Goal: Transaction & Acquisition: Purchase product/service

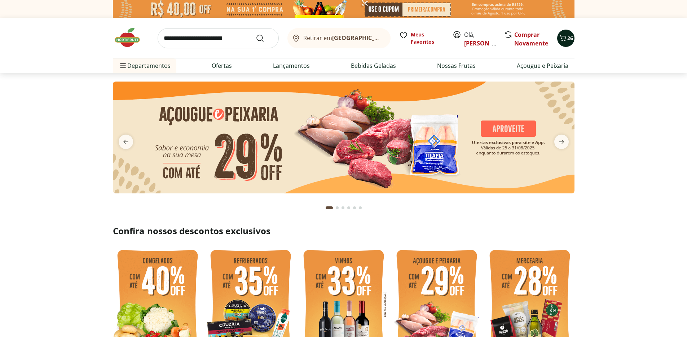
click at [561, 37] on icon "Carrinho" at bounding box center [562, 38] width 7 height 6
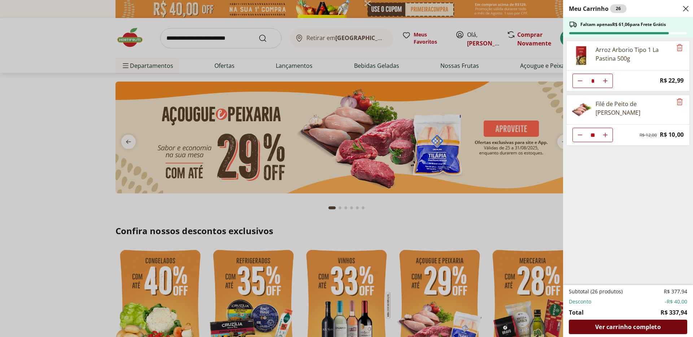
click at [640, 324] on span "Ver carrinho completo" at bounding box center [627, 327] width 65 height 6
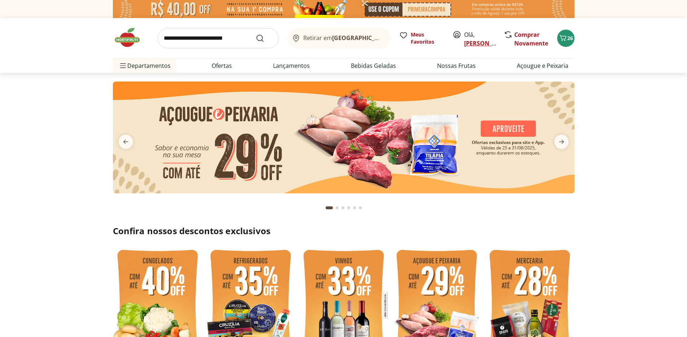
click at [471, 43] on link "[PERSON_NAME]" at bounding box center [487, 43] width 47 height 8
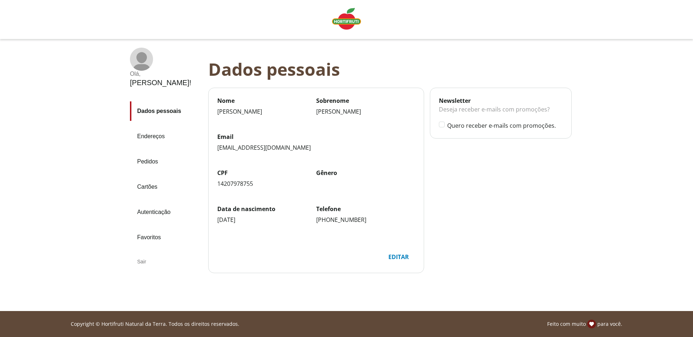
click at [157, 127] on link "Endereços" at bounding box center [166, 136] width 73 height 19
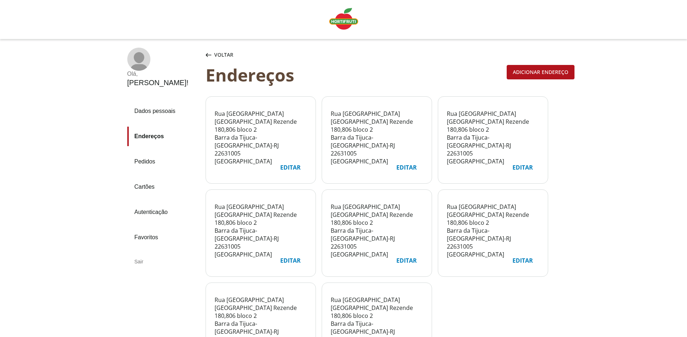
click at [153, 202] on link "Autenticação" at bounding box center [163, 211] width 73 height 19
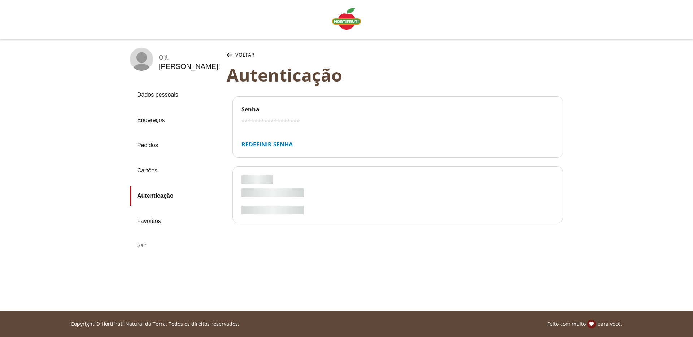
click at [156, 223] on link "Favoritos" at bounding box center [175, 220] width 91 height 19
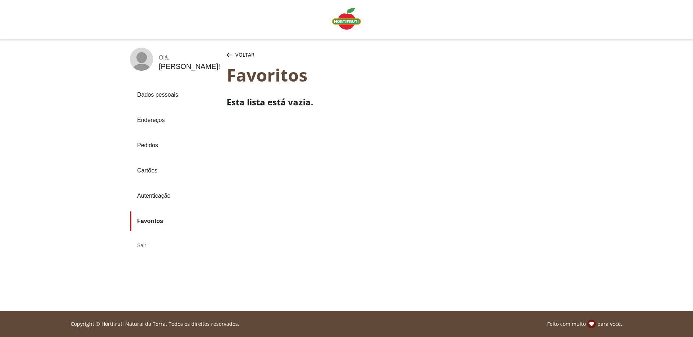
click at [143, 172] on link "Cartões" at bounding box center [175, 170] width 91 height 19
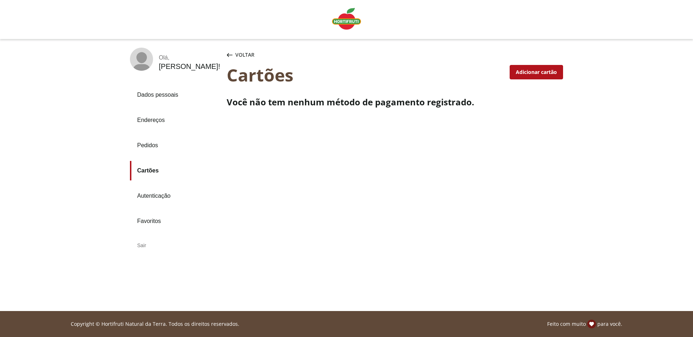
click at [147, 150] on link "Pedidos" at bounding box center [175, 145] width 91 height 19
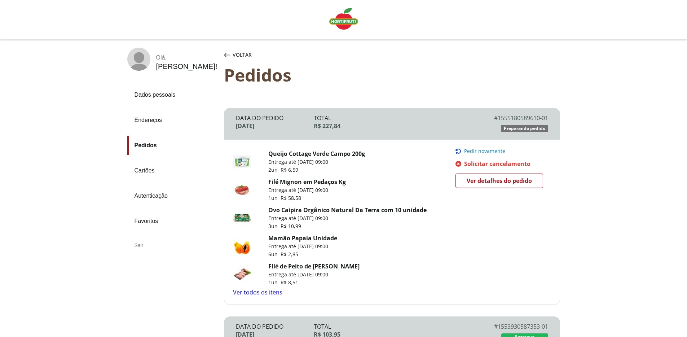
click at [153, 122] on link "Endereços" at bounding box center [172, 119] width 91 height 19
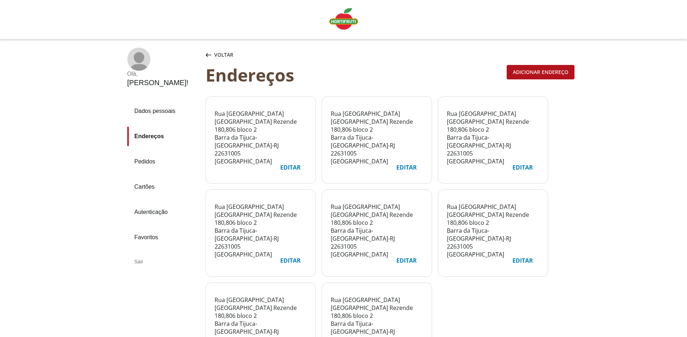
click at [155, 101] on link "Dados pessoais" at bounding box center [163, 110] width 73 height 19
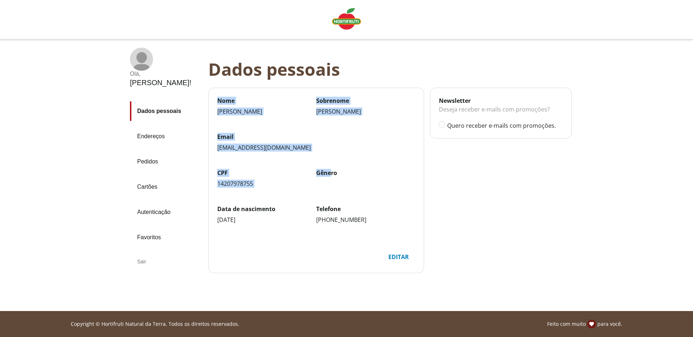
drag, startPoint x: 313, startPoint y: 164, endPoint x: 330, endPoint y: 174, distance: 19.7
click at [330, 174] on main "Nome Pedro Sobrenome Ferreira Email phsf.pedro@gmail.com CPF 14207978755 Gênero…" at bounding box center [315, 169] width 215 height 162
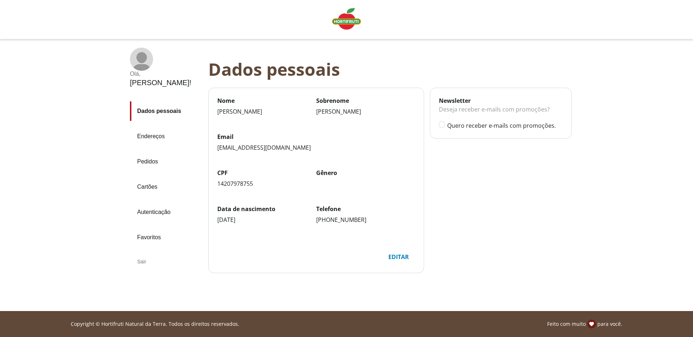
drag, startPoint x: 330, startPoint y: 174, endPoint x: 358, endPoint y: 212, distance: 47.3
click at [331, 175] on label "Gênero" at bounding box center [365, 173] width 99 height 8
drag, startPoint x: 363, startPoint y: 219, endPoint x: 250, endPoint y: 93, distance: 168.9
click at [246, 83] on main "Nome Pedro Sobrenome Ferreira Email phsf.pedro@gmail.com CPF 14207978755 Gênero…" at bounding box center [392, 183] width 369 height 208
click at [254, 100] on label "Nome" at bounding box center [266, 101] width 99 height 8
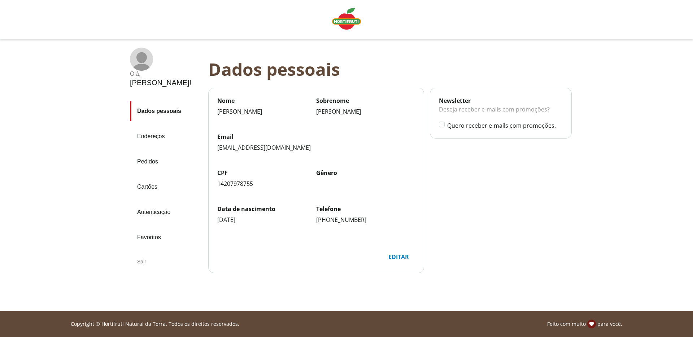
drag, startPoint x: 352, startPoint y: 184, endPoint x: 402, endPoint y: 223, distance: 63.5
click at [402, 223] on div "Nome Pedro Sobrenome Ferreira Email phsf.pedro@gmail.com CPF 14207978755 Gênero…" at bounding box center [316, 169] width 198 height 144
click at [400, 223] on div "(21) 99633-1622" at bounding box center [365, 220] width 99 height 8
click at [139, 57] on icon at bounding box center [141, 57] width 10 height 11
click at [347, 23] on img "Linha de sessão" at bounding box center [346, 19] width 29 height 22
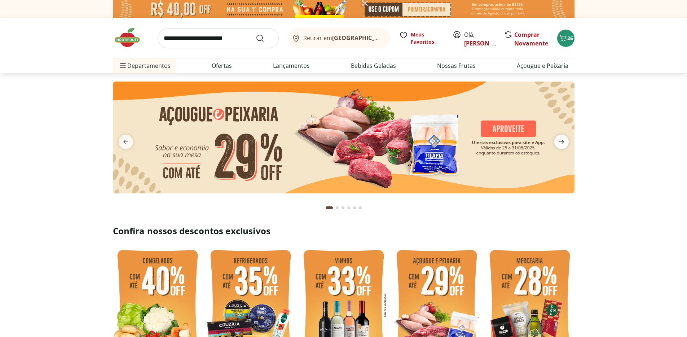
click at [563, 140] on icon "next" at bounding box center [561, 141] width 9 height 9
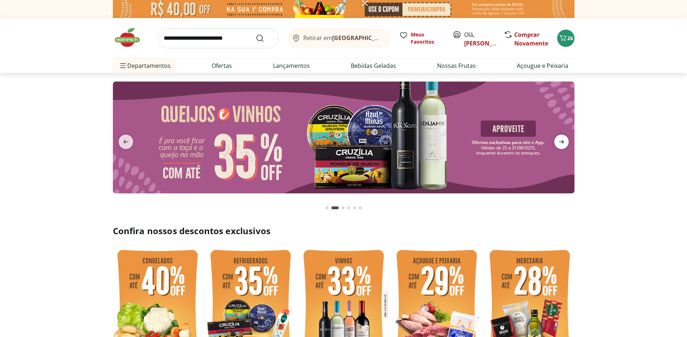
click at [563, 140] on icon "next" at bounding box center [561, 141] width 9 height 9
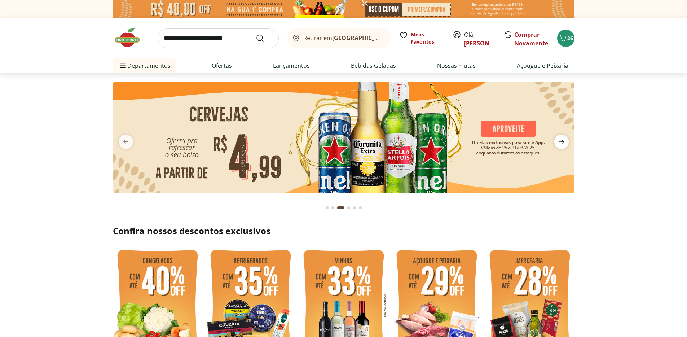
click at [563, 140] on icon "next" at bounding box center [561, 141] width 9 height 9
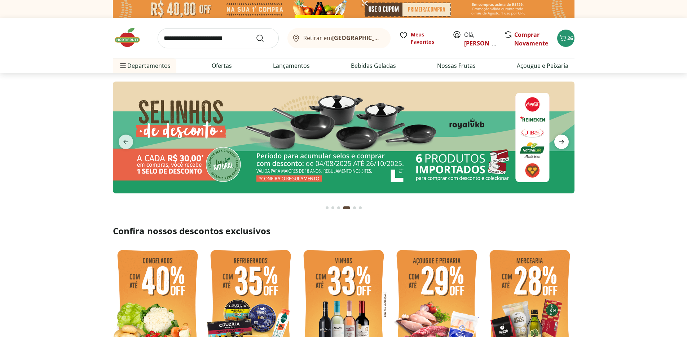
click at [563, 140] on icon "next" at bounding box center [561, 141] width 9 height 9
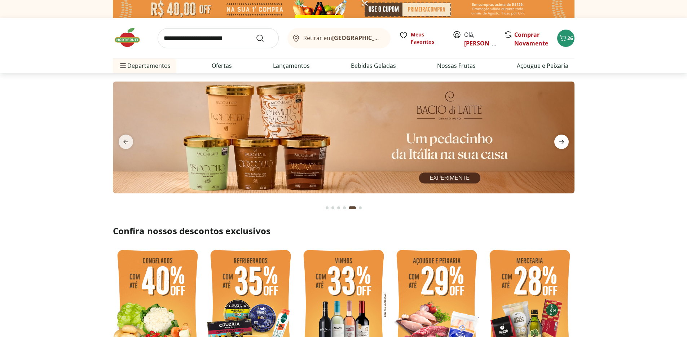
click at [563, 140] on icon "next" at bounding box center [561, 141] width 9 height 9
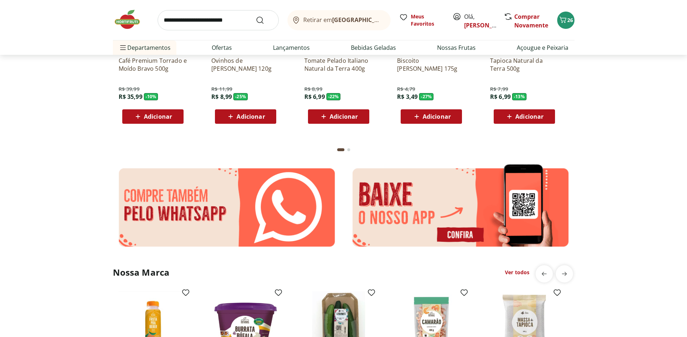
scroll to position [1027, 0]
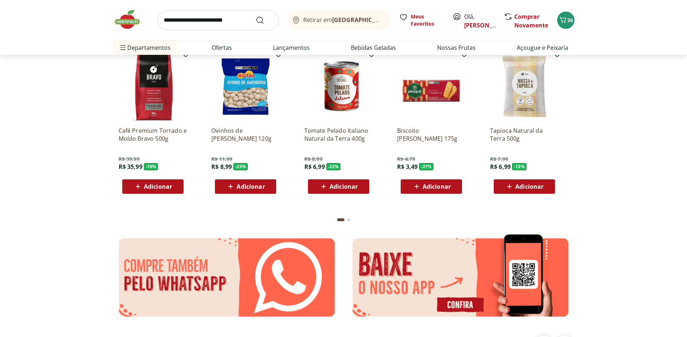
click at [215, 266] on img at bounding box center [227, 277] width 228 height 89
